Goal: Task Accomplishment & Management: Use online tool/utility

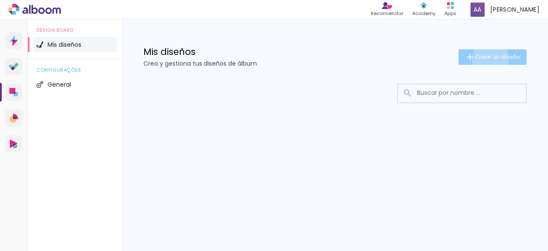
click at [490, 59] on span "Crear un diseño" at bounding box center [498, 57] width 45 height 6
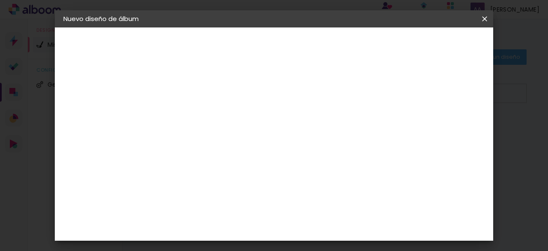
click at [204, 120] on input at bounding box center [204, 114] width 0 height 13
type input "Orientación Vocacional"
type paper-input "Orientación Vocacional"
click at [288, 40] on paper-button "Avanzar" at bounding box center [267, 45] width 41 height 15
click at [485, 21] on iron-icon at bounding box center [485, 19] width 10 height 9
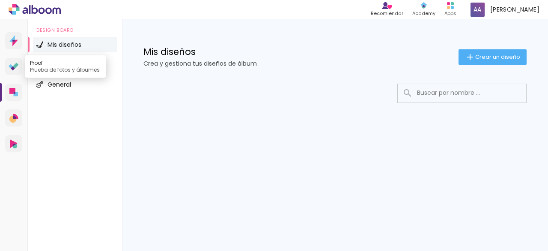
click at [20, 69] on link "Proof Prueba de fotos y álbumes" at bounding box center [13, 66] width 17 height 17
